Goal: Task Accomplishment & Management: Use online tool/utility

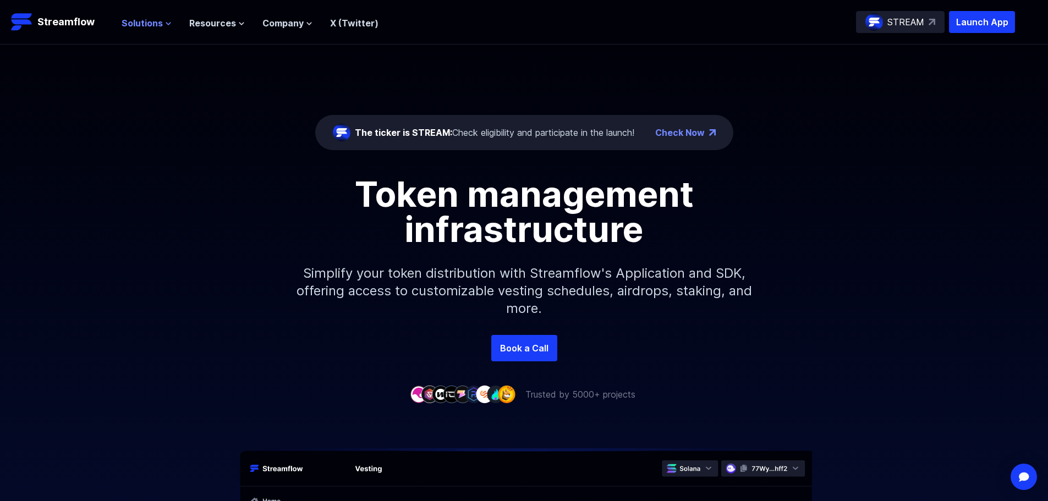
click at [158, 19] on span "Solutions" at bounding box center [142, 23] width 41 height 13
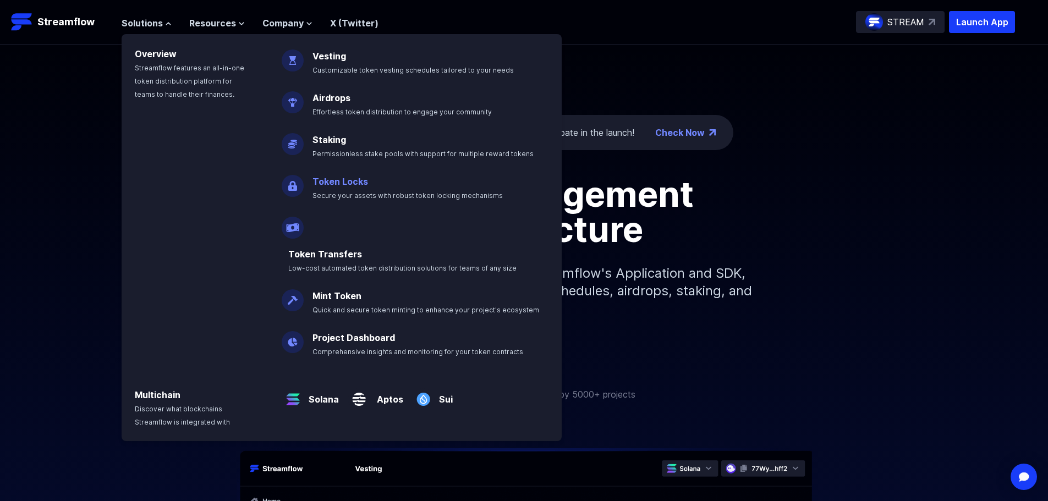
click at [362, 184] on link "Token Locks" at bounding box center [340, 181] width 56 height 11
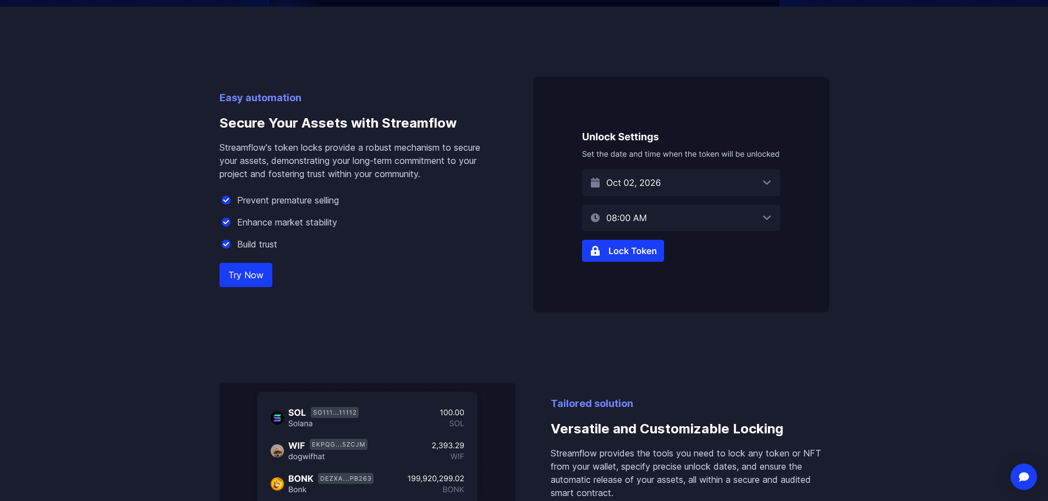
click at [241, 278] on link "Try Now" at bounding box center [245, 275] width 53 height 24
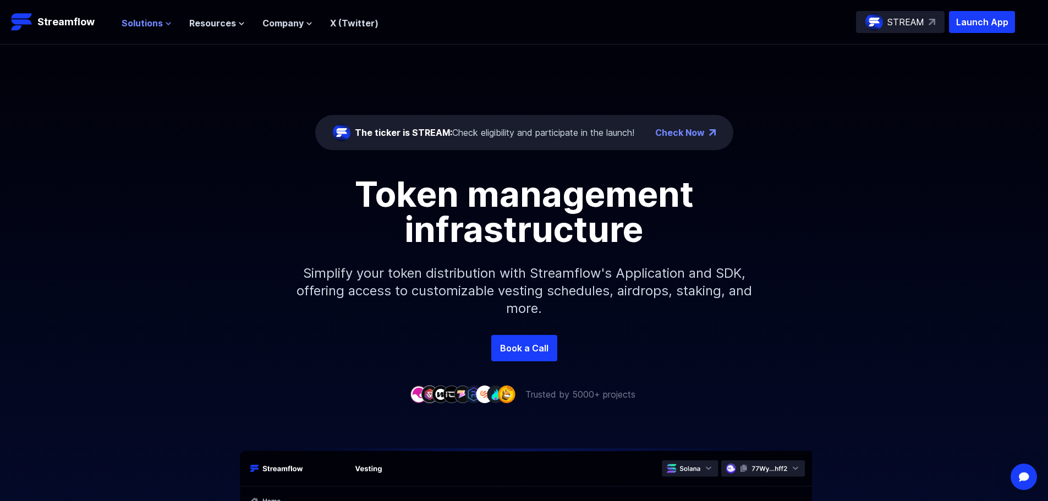
click at [165, 23] on icon at bounding box center [168, 23] width 7 height 7
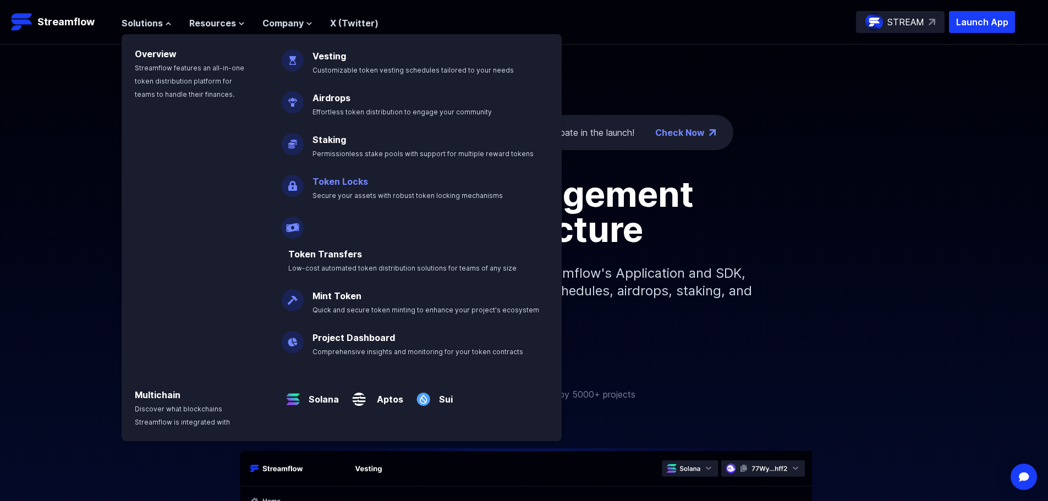
click at [343, 185] on link "Token Locks" at bounding box center [340, 181] width 56 height 11
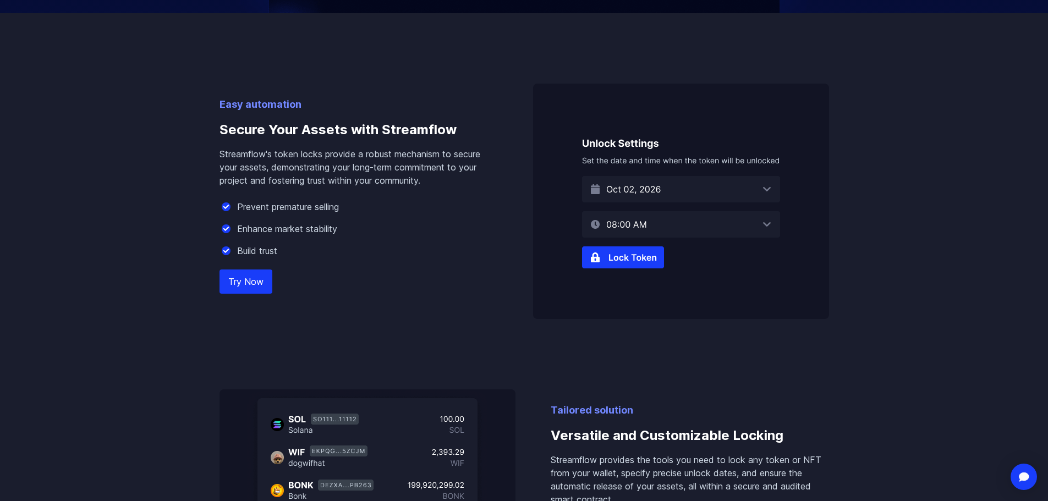
scroll to position [640, 0]
click at [250, 287] on link "Try Now" at bounding box center [245, 282] width 53 height 24
